Goal: Task Accomplishment & Management: Manage account settings

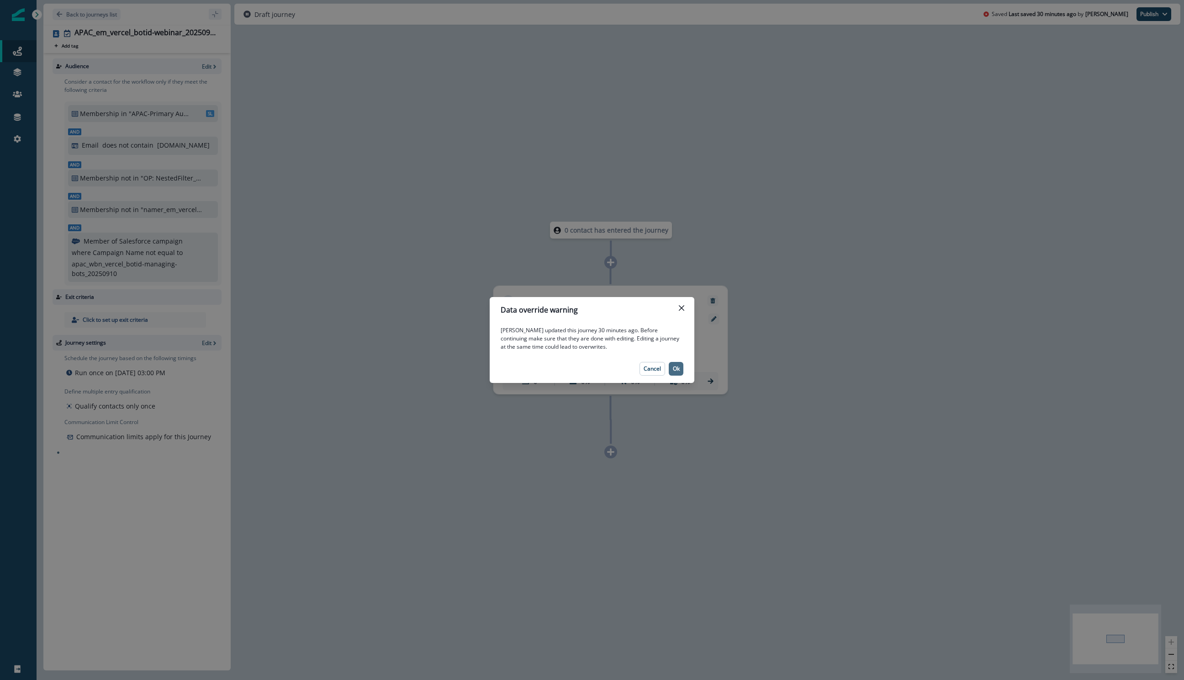
click at [674, 371] on p "Ok" at bounding box center [676, 368] width 7 height 6
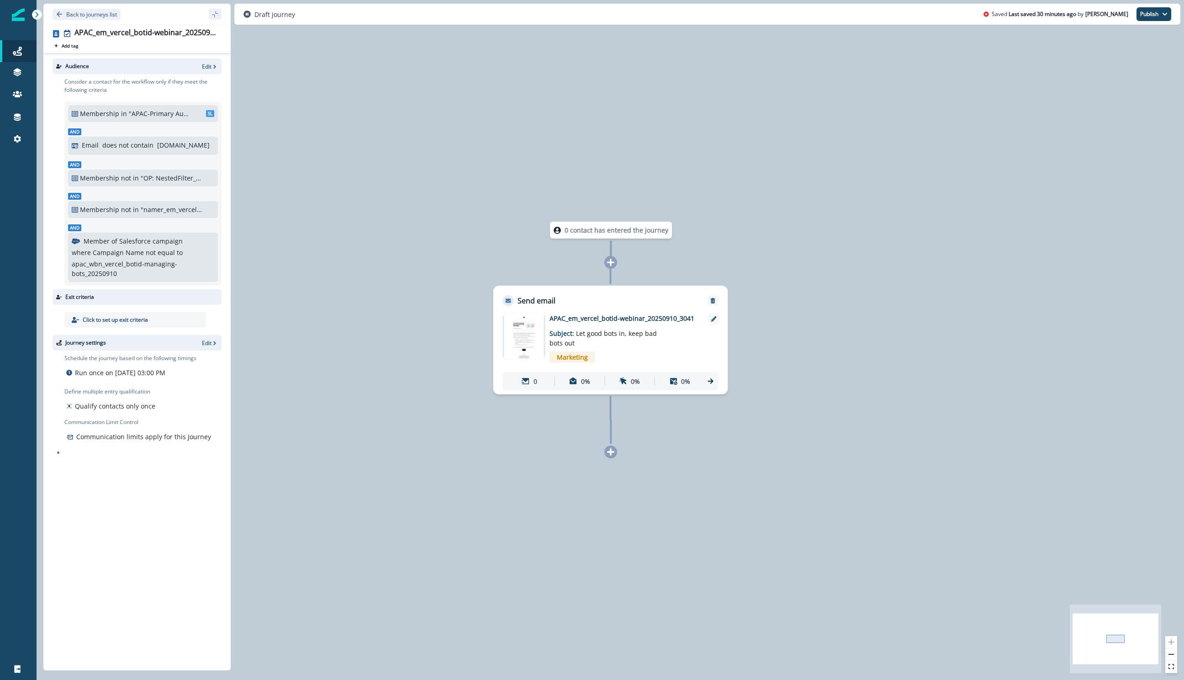
click at [518, 333] on img at bounding box center [524, 336] width 40 height 46
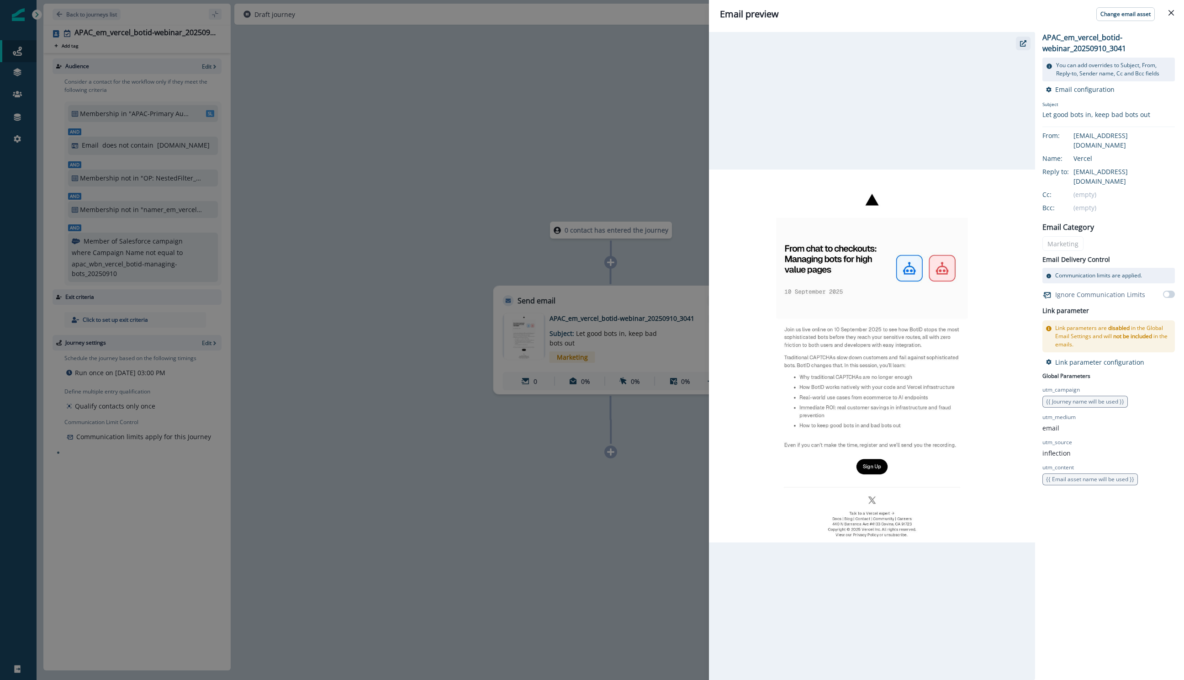
click at [1023, 42] on icon "button" at bounding box center [1023, 43] width 6 height 6
click at [523, 153] on div "Email preview Change email asset APAC_em_vercel_botid-webinar_20250910_3041 You…" at bounding box center [592, 340] width 1184 height 680
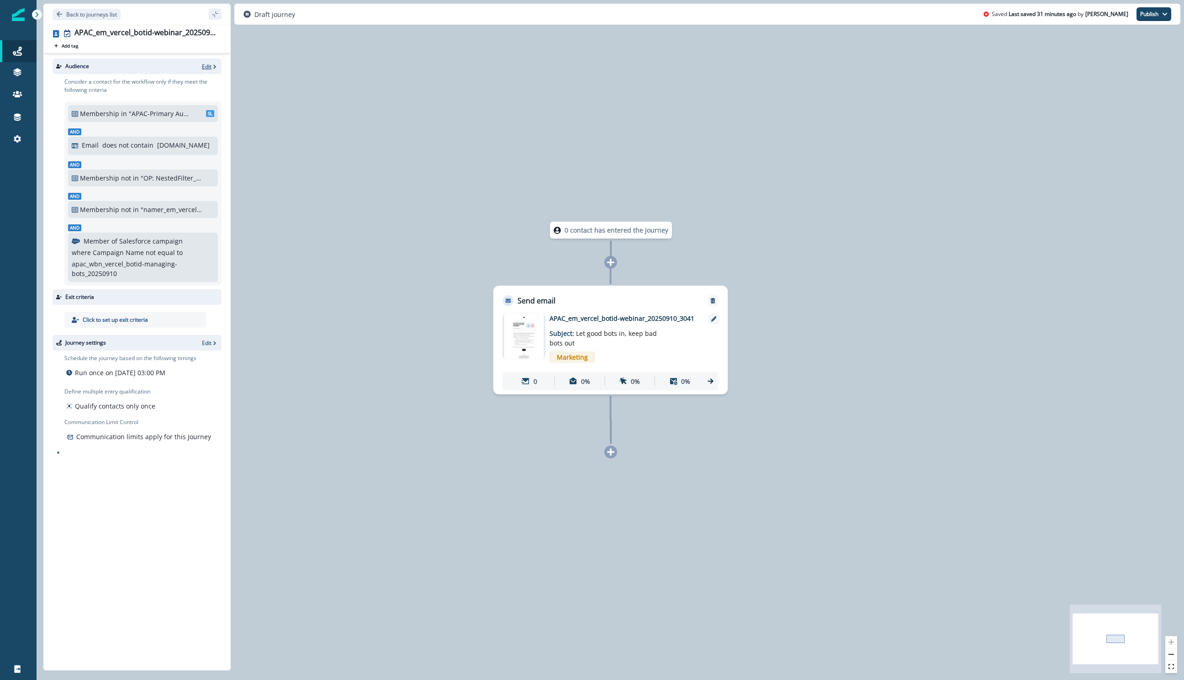
click at [212, 68] on icon "button" at bounding box center [214, 66] width 6 height 6
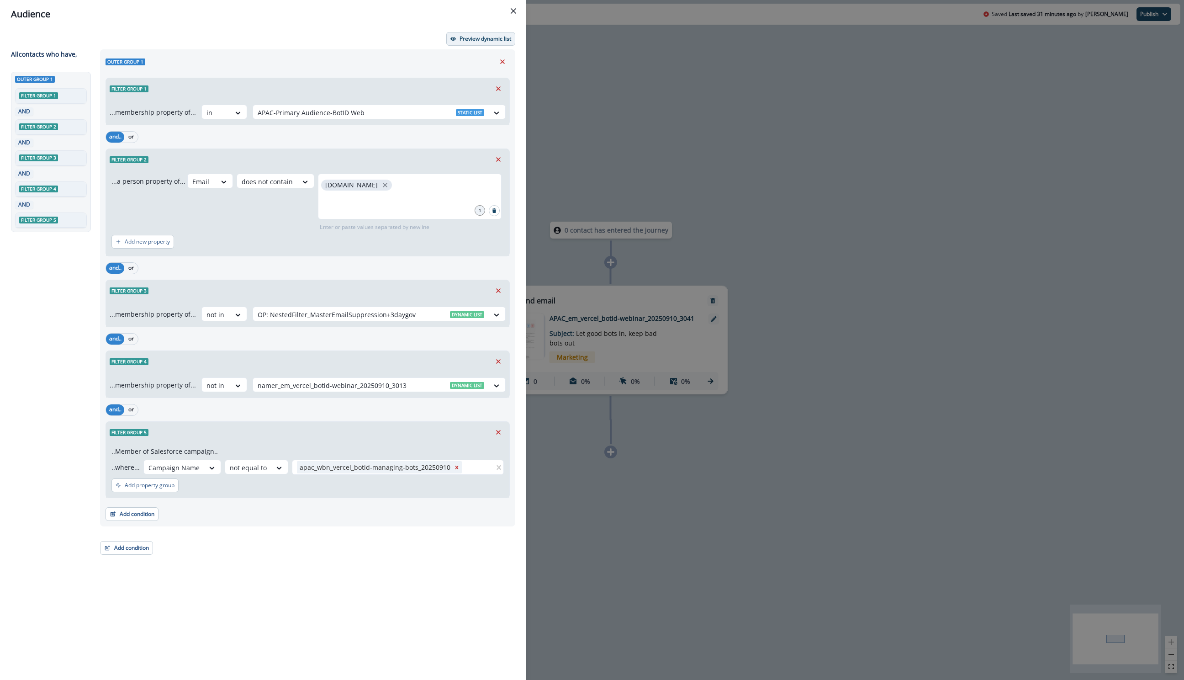
click at [480, 38] on p "Preview dynamic list" at bounding box center [486, 39] width 52 height 6
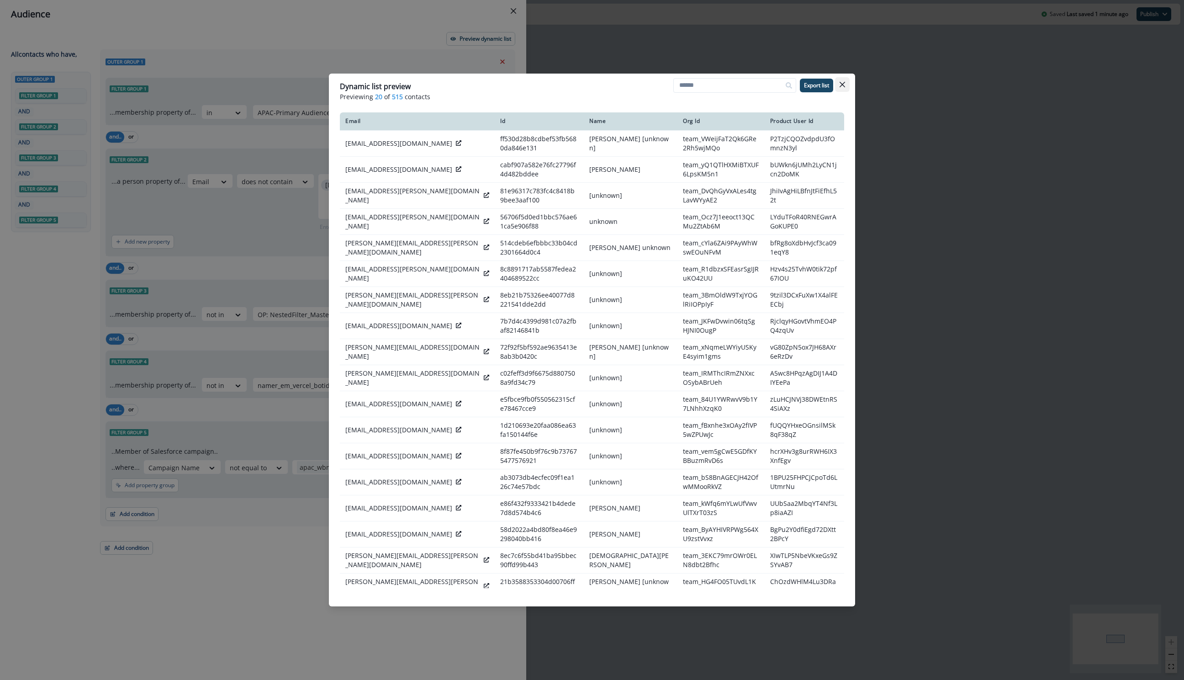
click at [843, 83] on icon "Close" at bounding box center [842, 84] width 5 height 5
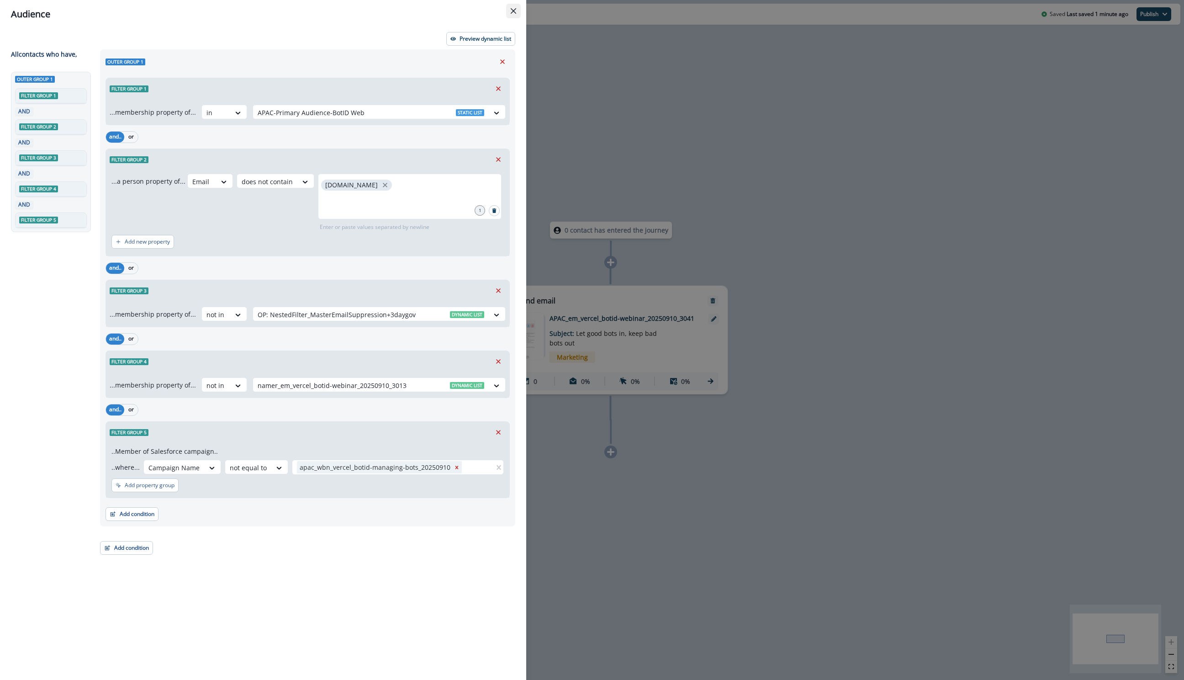
click at [513, 12] on icon "Close" at bounding box center [513, 10] width 5 height 5
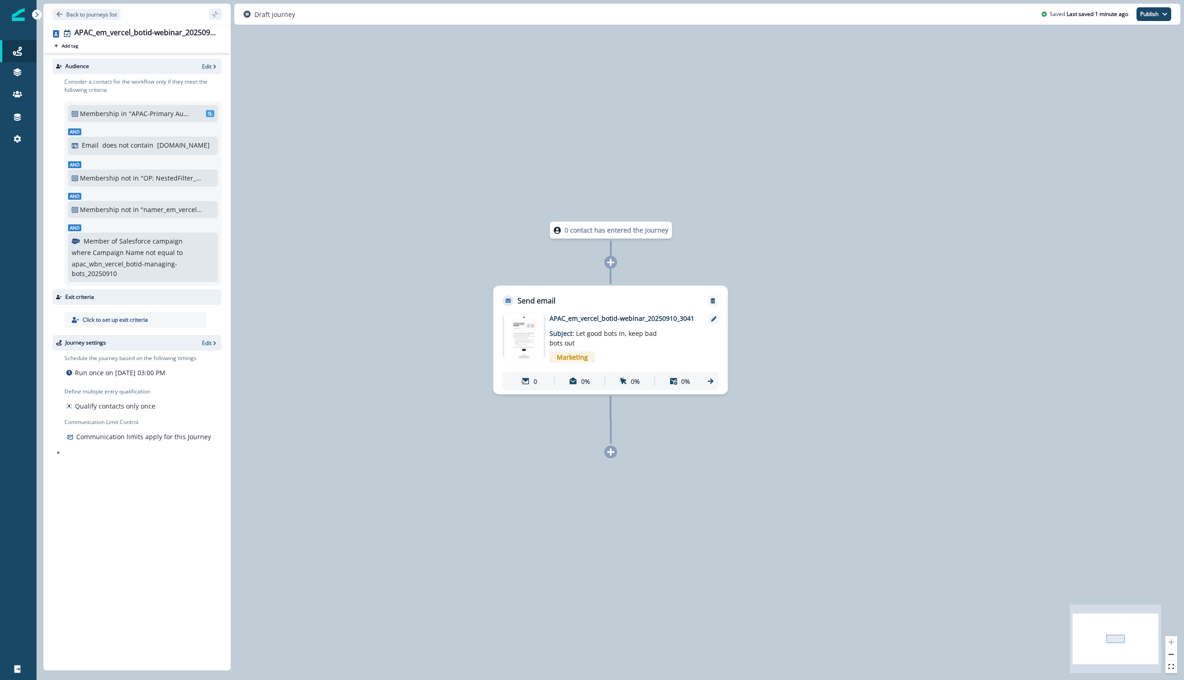
click at [529, 332] on img at bounding box center [524, 336] width 40 height 46
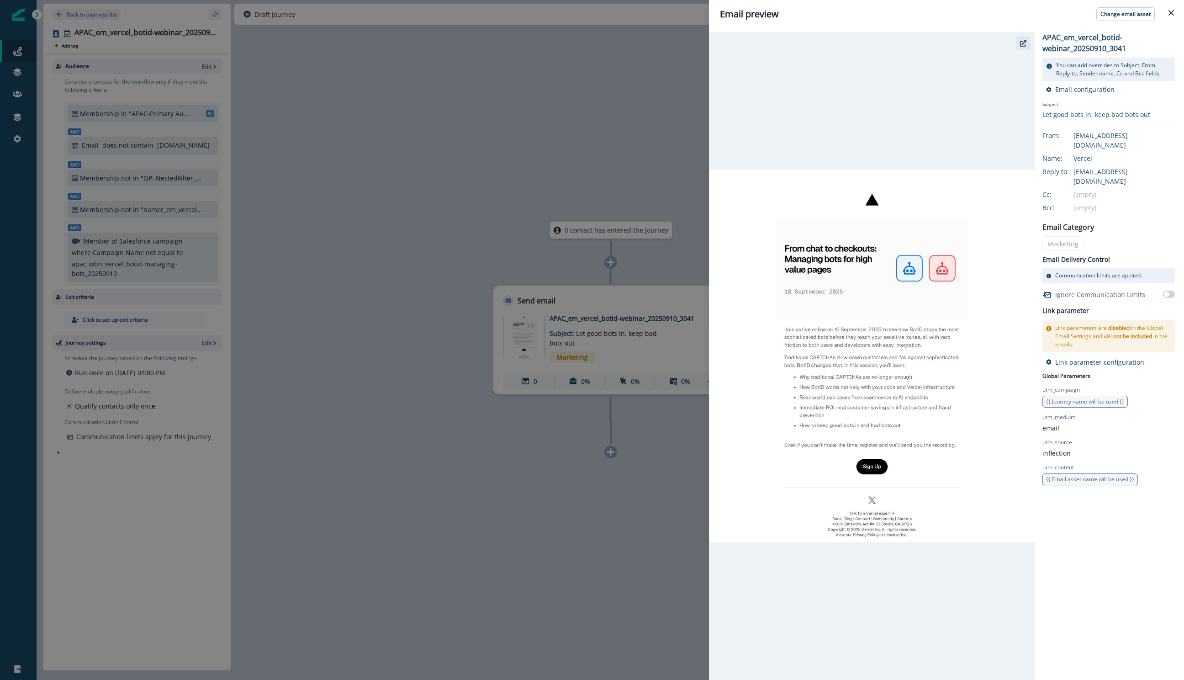
click at [1019, 43] on button "button" at bounding box center [1023, 44] width 15 height 14
click at [698, 109] on div "Email preview Change email asset APAC_em_vercel_botid-webinar_20250910_3041 You…" at bounding box center [592, 340] width 1184 height 680
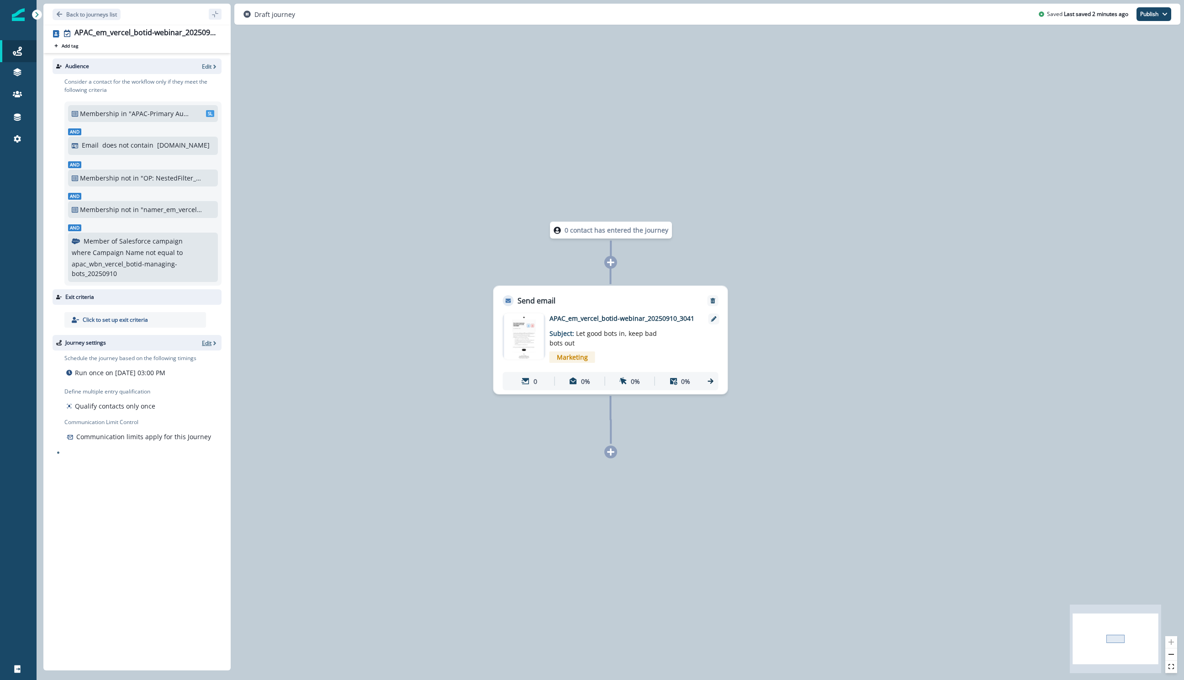
click at [210, 339] on p "Edit" at bounding box center [207, 343] width 10 height 8
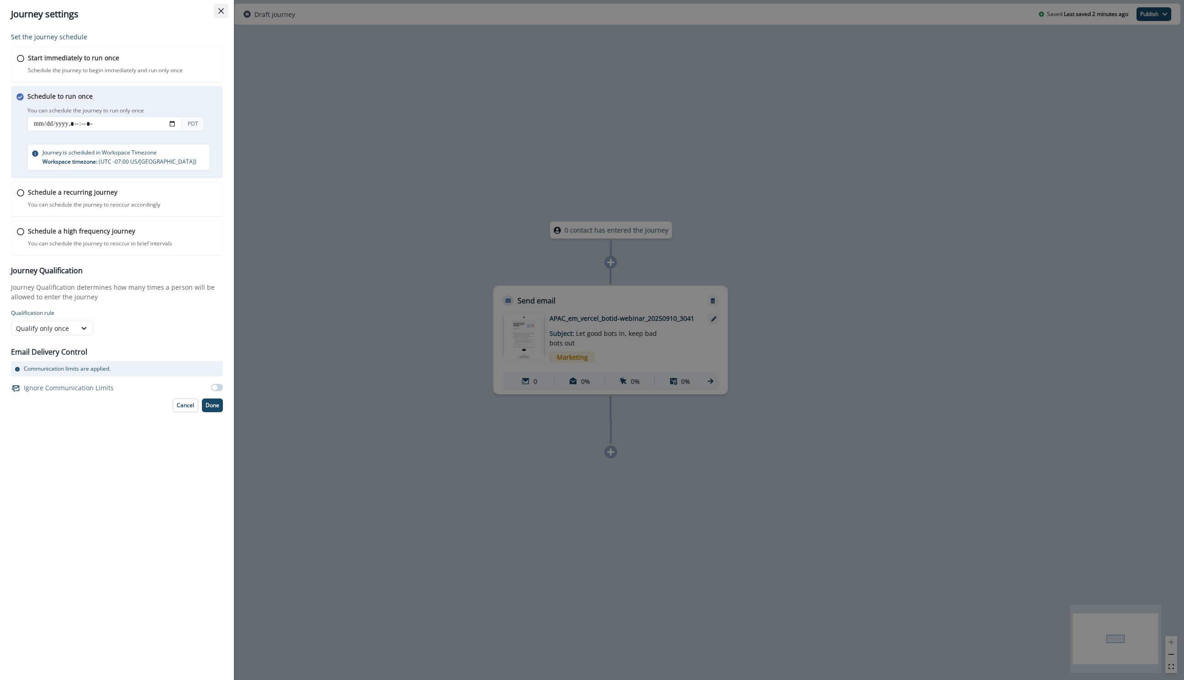
click at [220, 10] on icon "Close" at bounding box center [220, 10] width 5 height 5
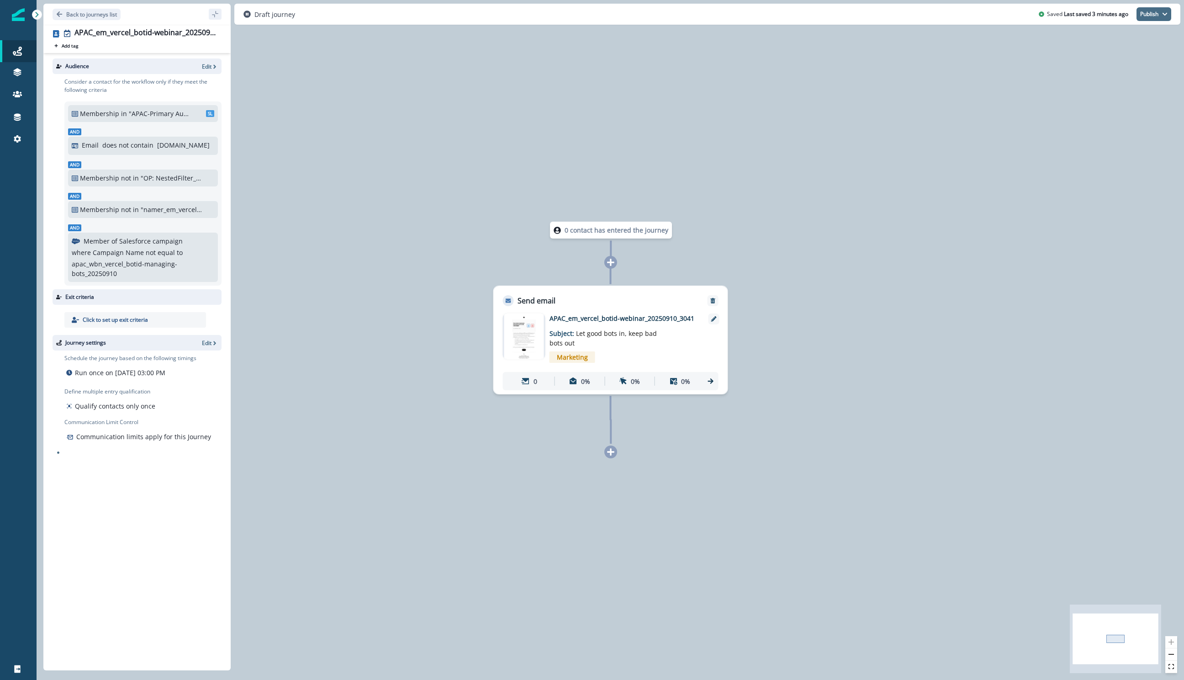
click at [1164, 13] on icon "button" at bounding box center [1164, 13] width 5 height 5
click at [260, 277] on div "0 contact has entered the journey Send email Email asset changed, journey repor…" at bounding box center [610, 340] width 1147 height 680
click at [159, 260] on p "apac_wbn_vercel_botid-managing-bots_20250910" at bounding box center [143, 268] width 143 height 19
click at [1160, 17] on button "Publish" at bounding box center [1153, 14] width 35 height 14
click at [210, 69] on p "Edit" at bounding box center [207, 67] width 10 height 8
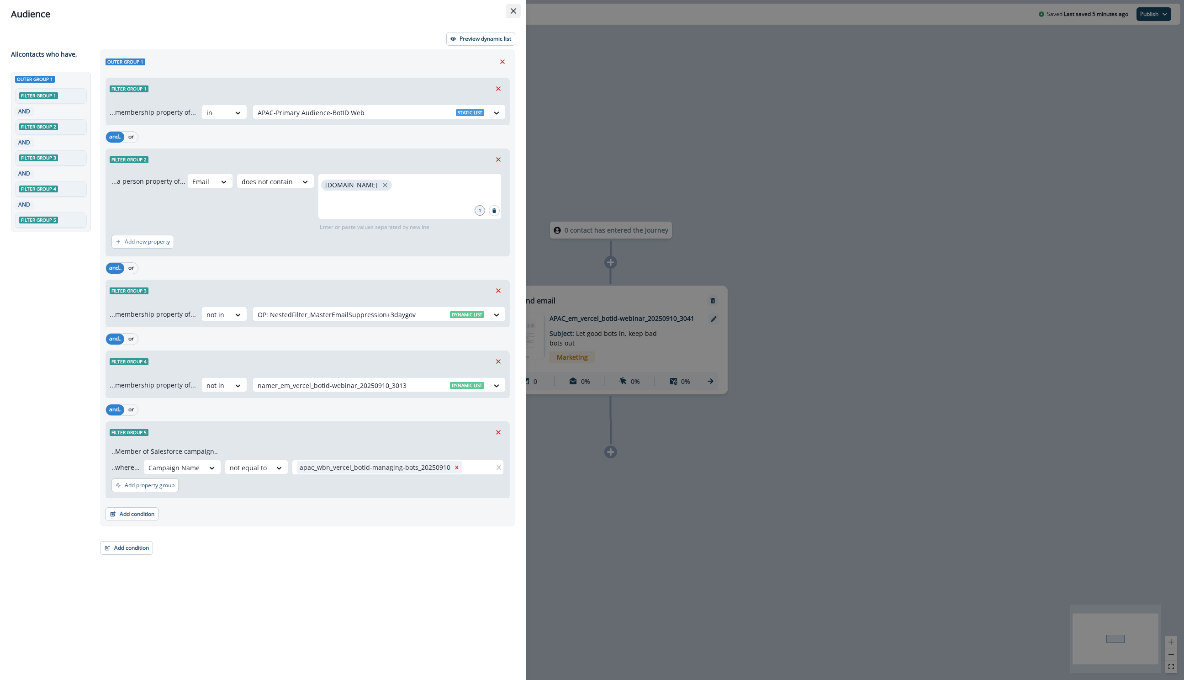
click at [515, 8] on icon "Close" at bounding box center [513, 10] width 5 height 5
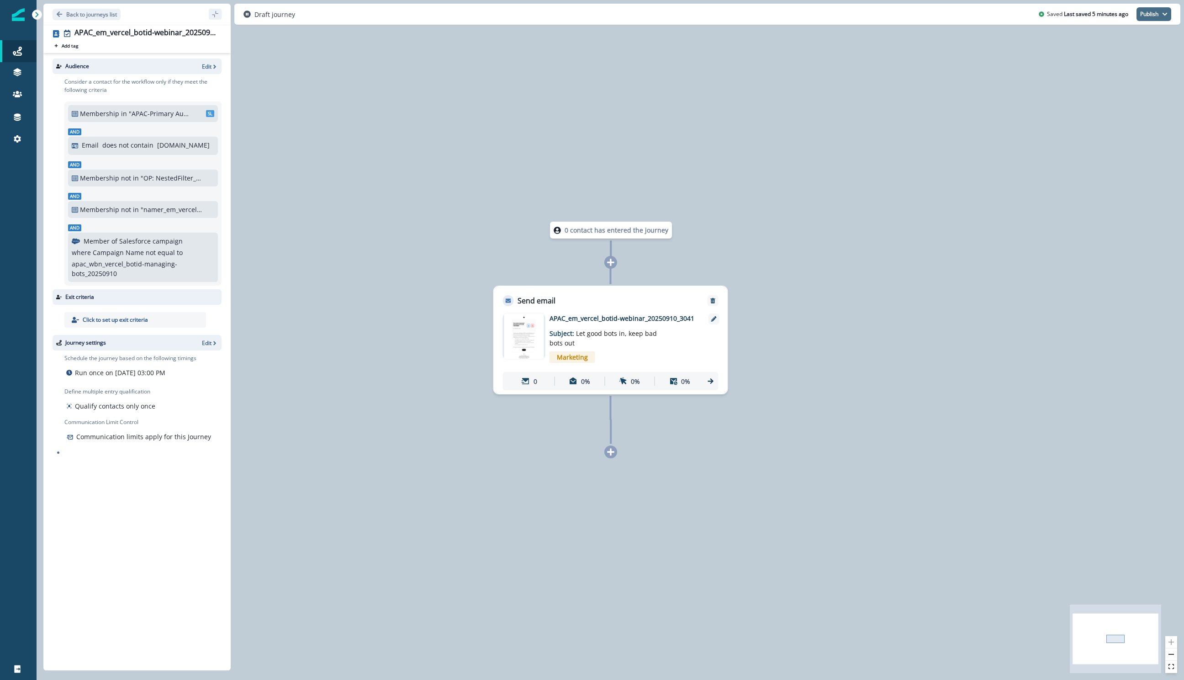
click at [1159, 8] on button "Publish" at bounding box center [1153, 14] width 35 height 14
click at [1105, 34] on button "as active journey" at bounding box center [1119, 37] width 101 height 16
click at [91, 14] on p "Back to journeys list" at bounding box center [91, 15] width 51 height 8
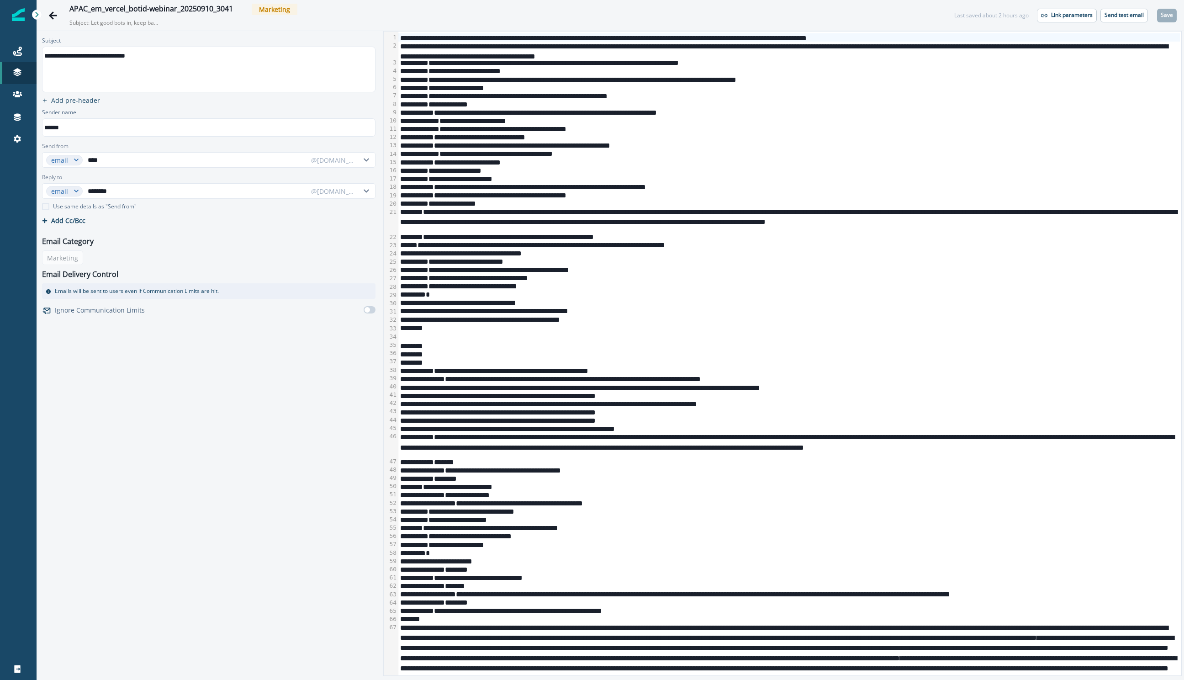
click at [574, 117] on div "**********" at bounding box center [789, 120] width 782 height 8
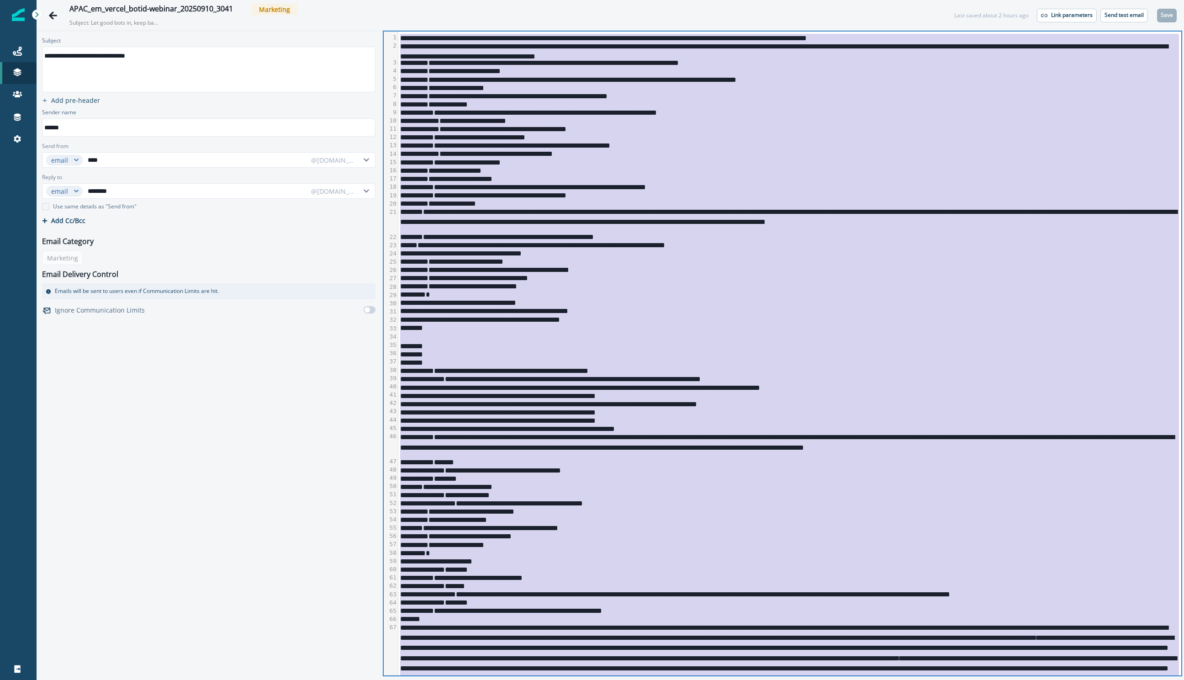
copy div "**********"
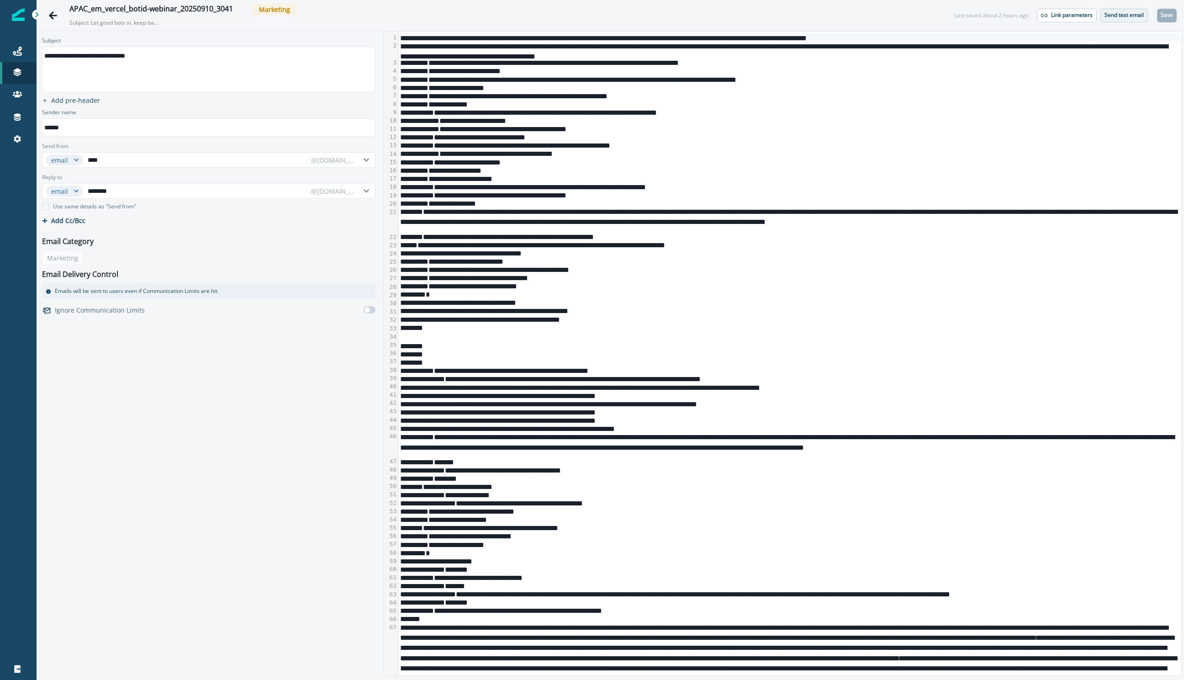
click at [1107, 12] on p "Send test email" at bounding box center [1124, 15] width 39 height 6
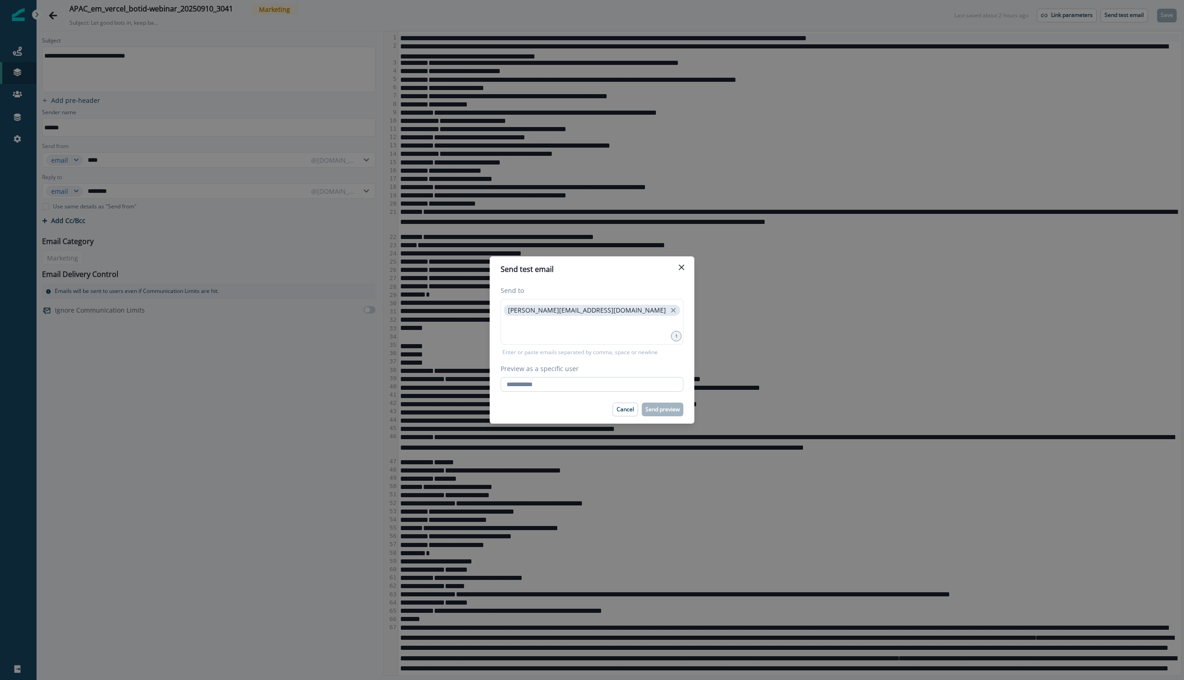
click at [546, 382] on input "Preview as a specific user" at bounding box center [592, 384] width 183 height 15
type input "**********"
click at [551, 407] on div "Cancel Send preview" at bounding box center [592, 409] width 183 height 14
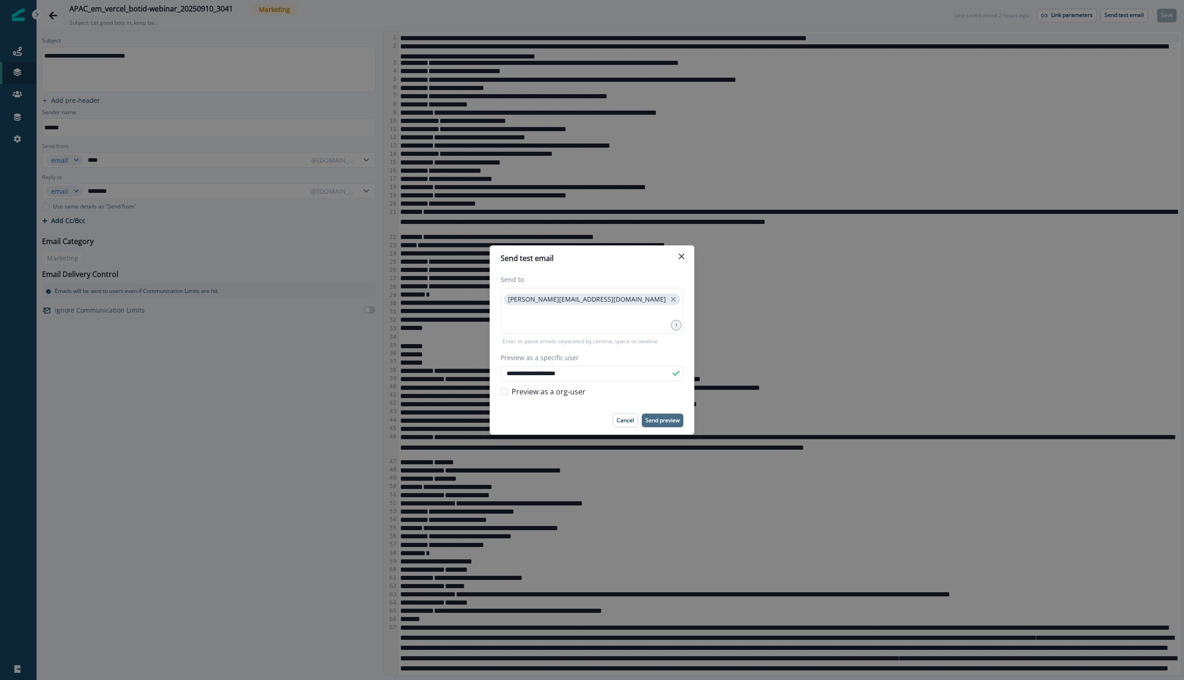
click at [660, 417] on p "Send preview" at bounding box center [662, 420] width 34 height 6
click at [688, 247] on header "Send test email" at bounding box center [592, 258] width 205 height 26
click at [685, 252] on button "Close" at bounding box center [681, 256] width 15 height 15
